Goal: Task Accomplishment & Management: Use online tool/utility

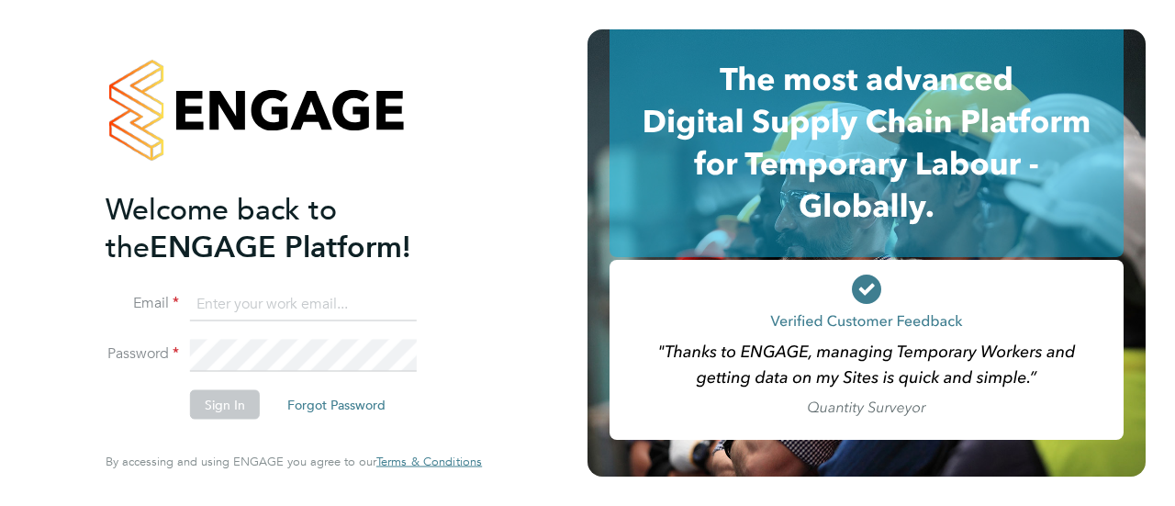
click at [250, 308] on input at bounding box center [303, 303] width 227 height 33
type input "[EMAIL_ADDRESS][DOMAIN_NAME]"
click at [234, 403] on button "Sign In" at bounding box center [225, 404] width 70 height 29
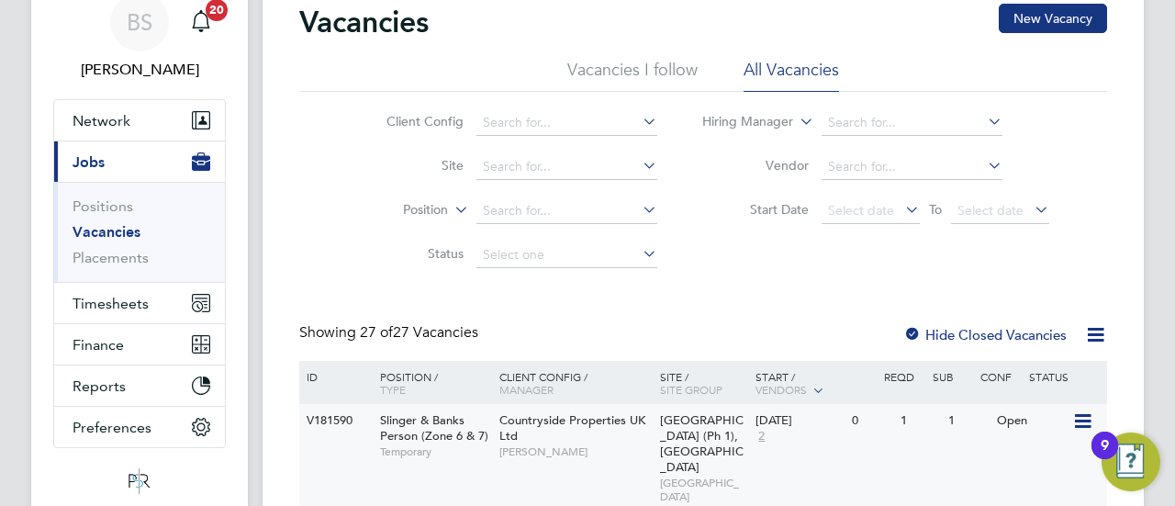
scroll to position [184, 0]
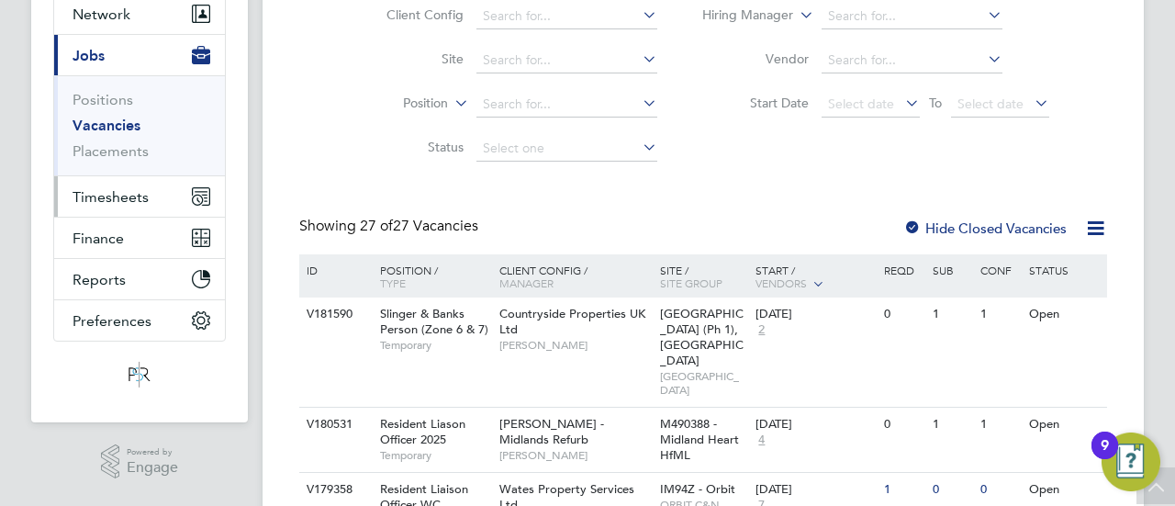
click at [129, 198] on span "Timesheets" at bounding box center [111, 196] width 76 height 17
click at [104, 199] on span "Timesheets" at bounding box center [111, 196] width 76 height 17
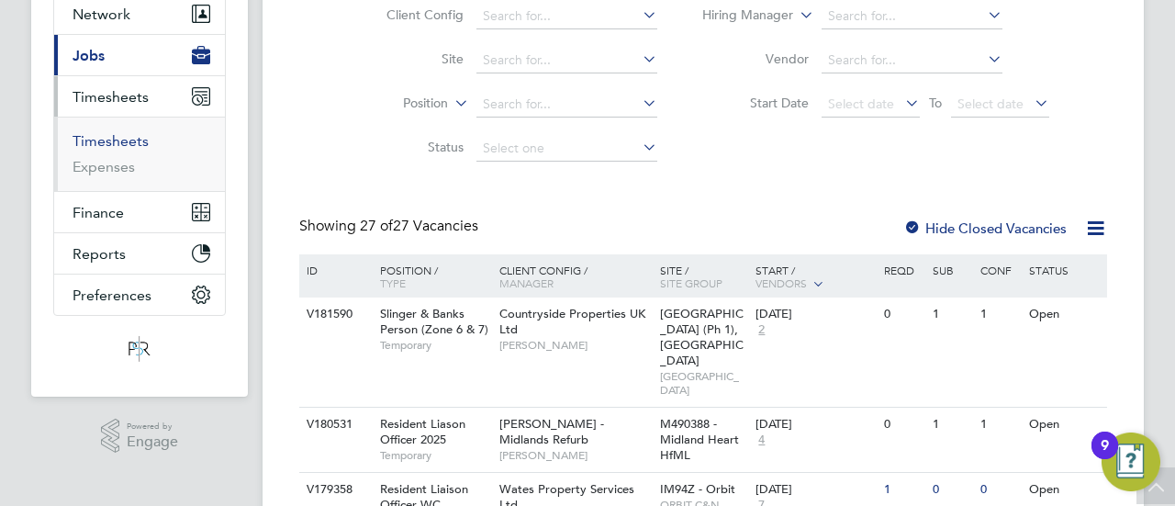
click at [129, 135] on link "Timesheets" at bounding box center [111, 140] width 76 height 17
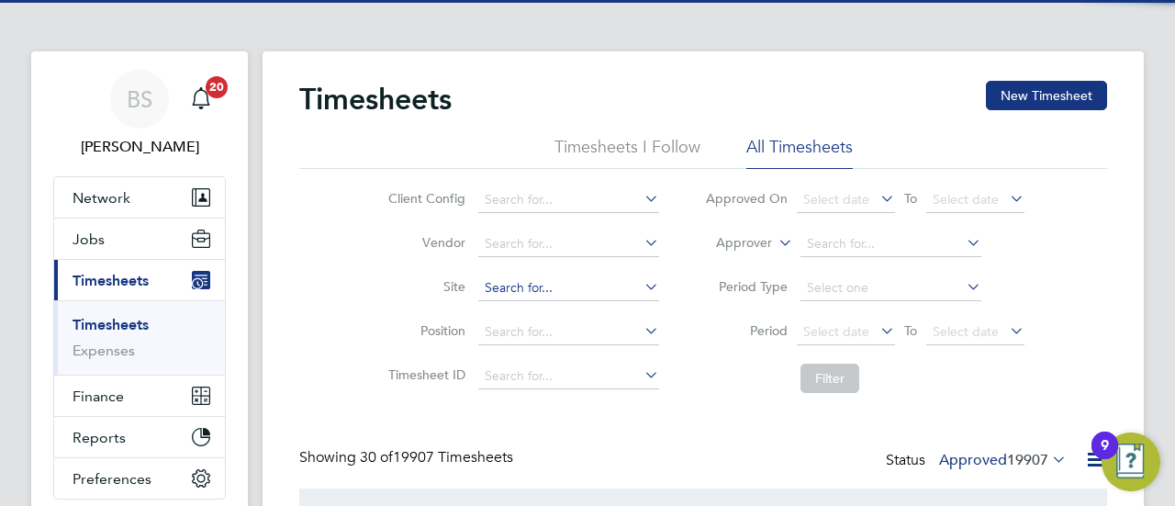
drag, startPoint x: 547, startPoint y: 289, endPoint x: 530, endPoint y: 289, distance: 17.4
click at [540, 289] on input at bounding box center [568, 288] width 181 height 26
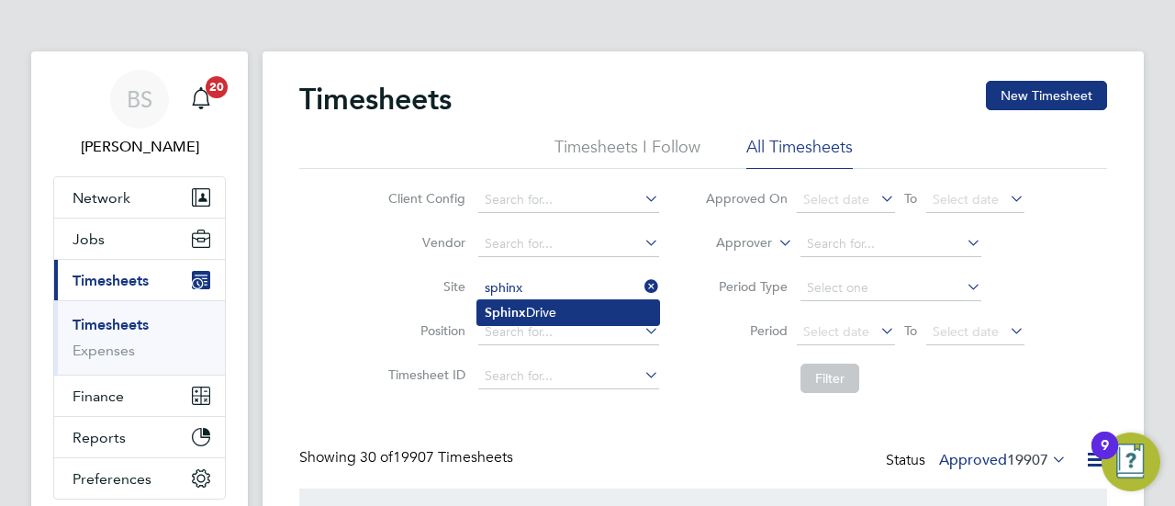
click at [552, 313] on li "Sphinx Drive" at bounding box center [568, 312] width 182 height 25
type input "Sphinx Drive"
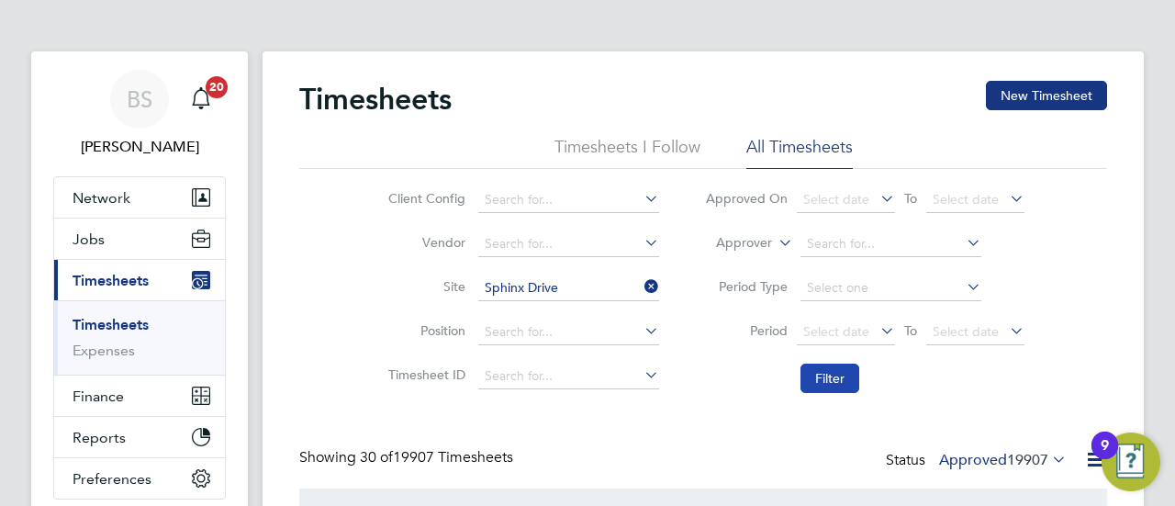
click at [823, 379] on button "Filter" at bounding box center [830, 378] width 59 height 29
click at [1010, 451] on label "Approved 230" at bounding box center [1011, 460] width 111 height 18
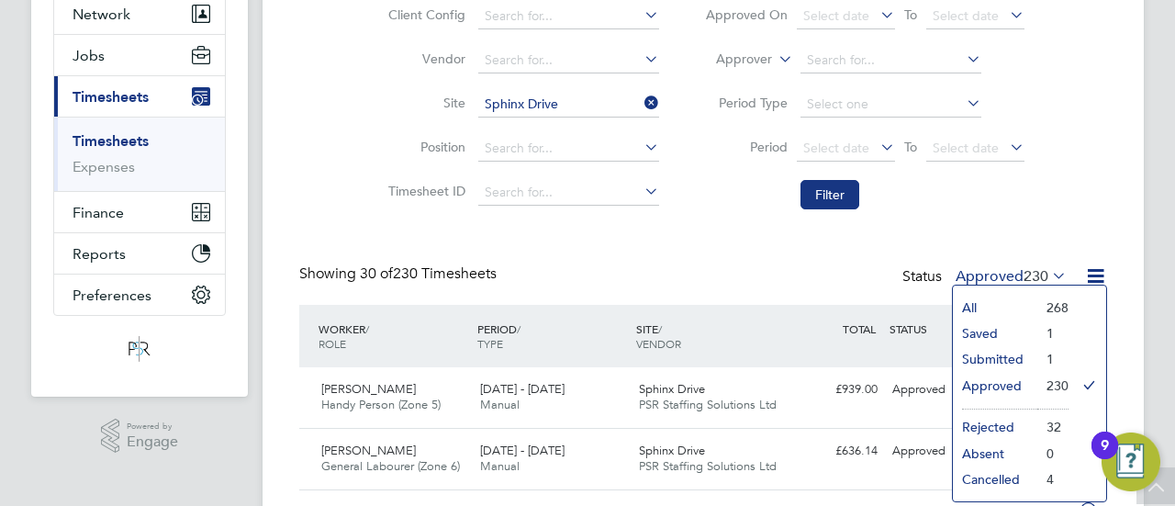
click at [1013, 385] on li "Approved" at bounding box center [995, 386] width 84 height 26
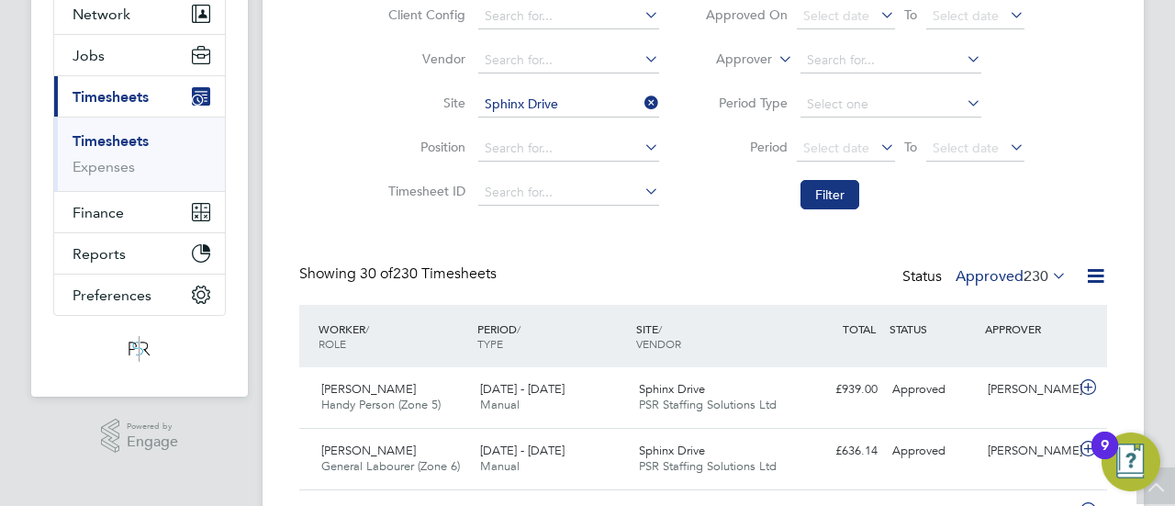
click at [1024, 271] on span "230" at bounding box center [1036, 276] width 25 height 18
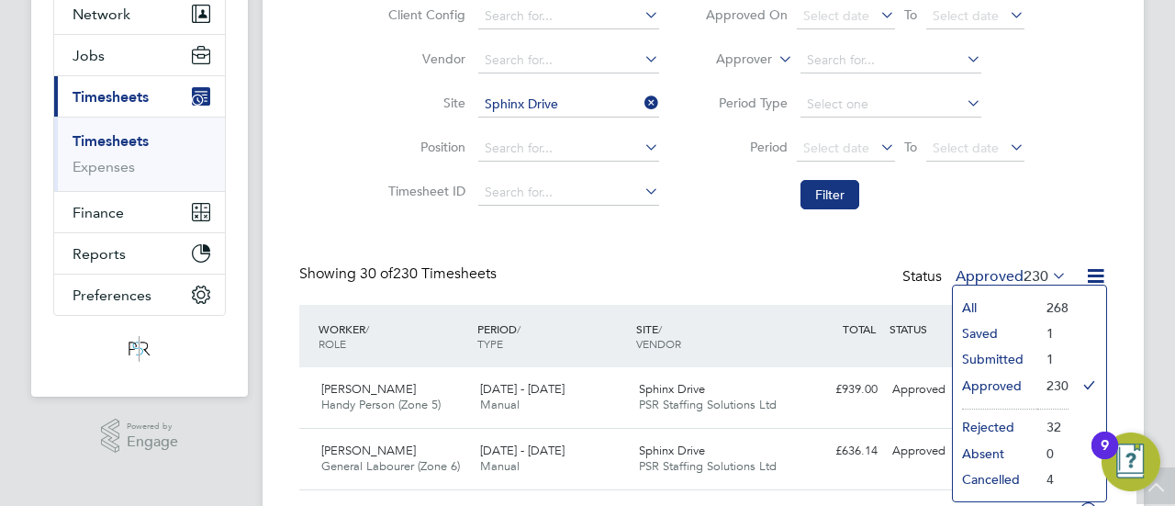
click at [1022, 356] on li "Submitted" at bounding box center [995, 359] width 84 height 26
